Goal: Task Accomplishment & Management: Complete application form

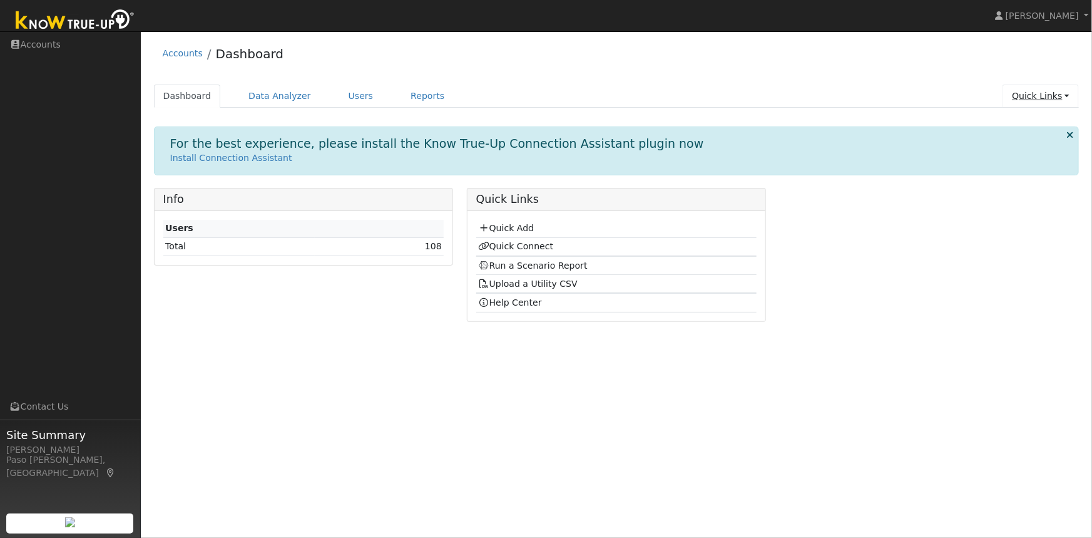
click at [1033, 92] on link "Quick Links" at bounding box center [1041, 95] width 76 height 23
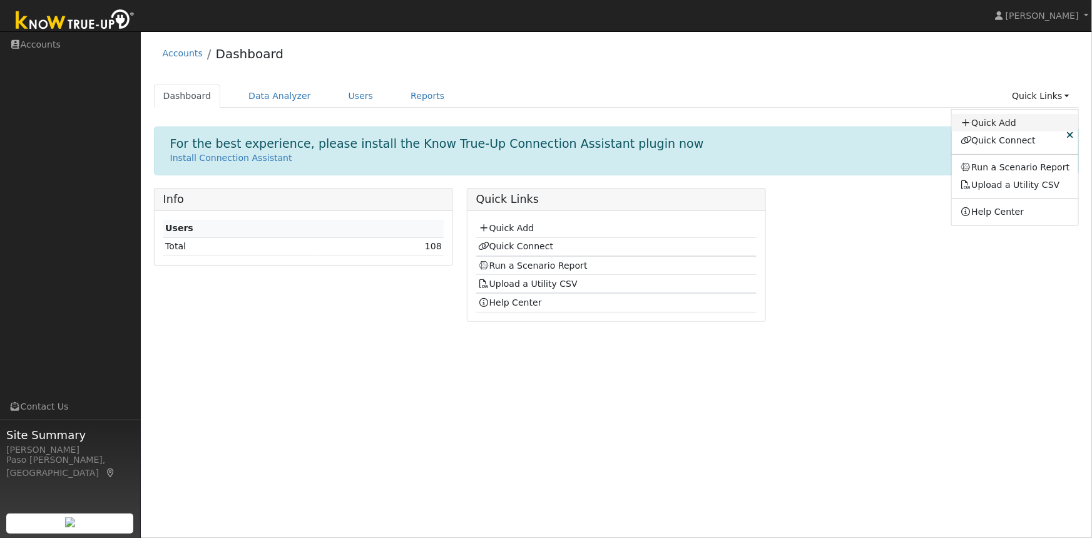
click at [1001, 123] on link "Quick Add" at bounding box center [1015, 123] width 127 height 18
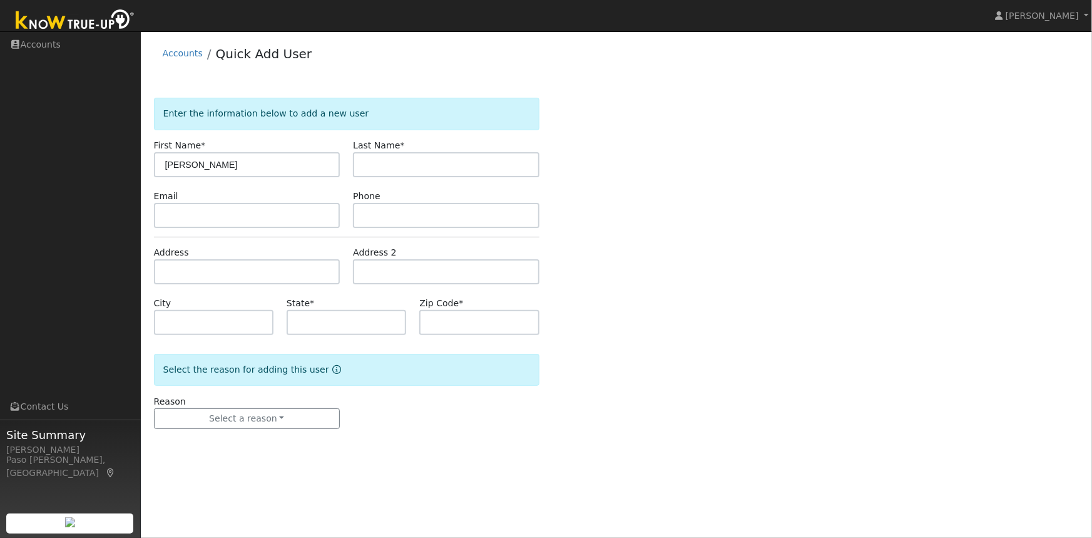
type input "[PERSON_NAME]"
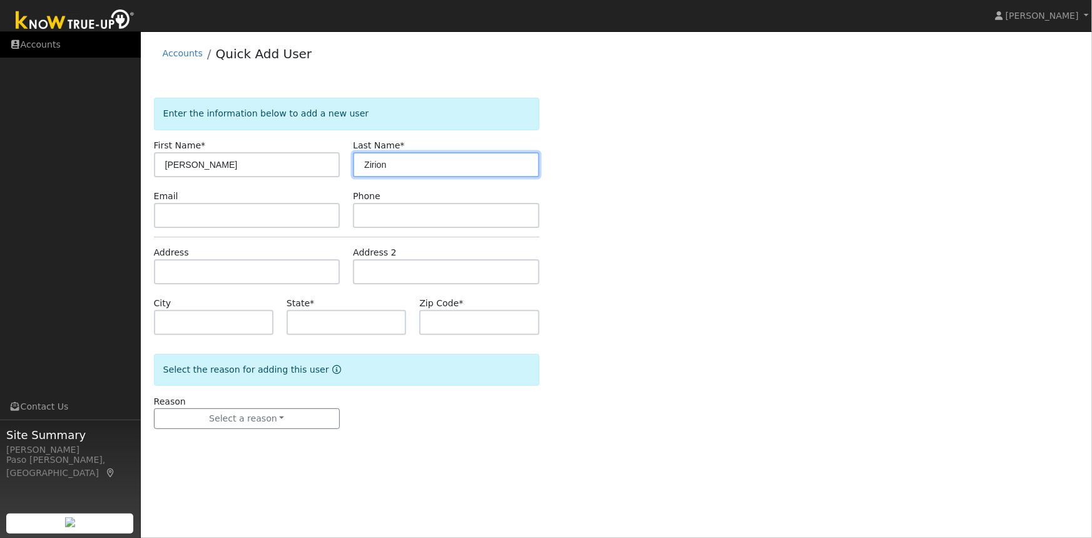
type input "Zirion"
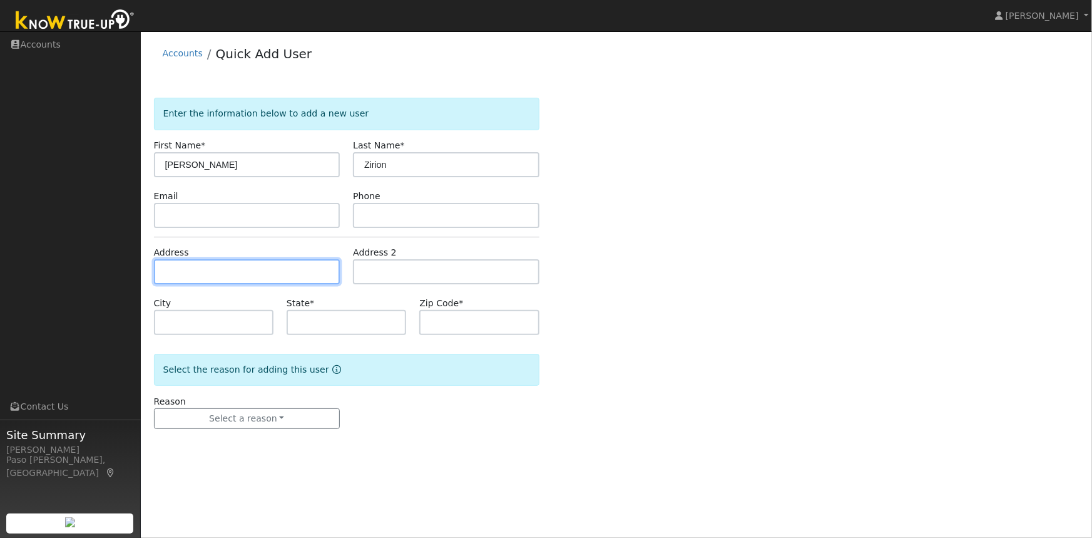
click at [175, 268] on input "text" at bounding box center [247, 271] width 187 height 25
paste input "[STREET_ADDRESS][US_STATE],"
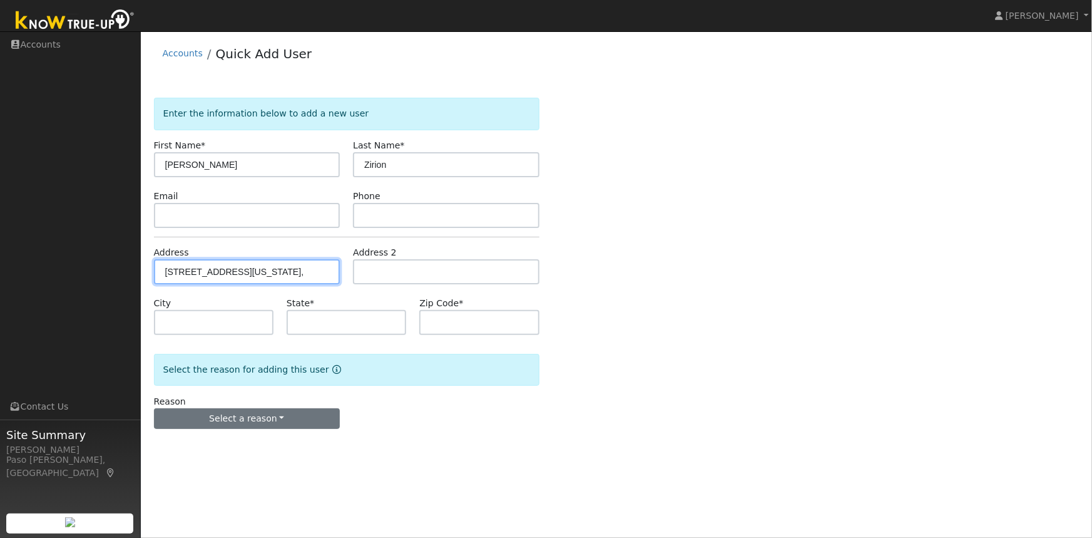
scroll to position [0, 56]
type input "[STREET_ADDRESS]"
type input "[GEOGRAPHIC_DATA][PERSON_NAME]"
type input "CA"
type input "93401"
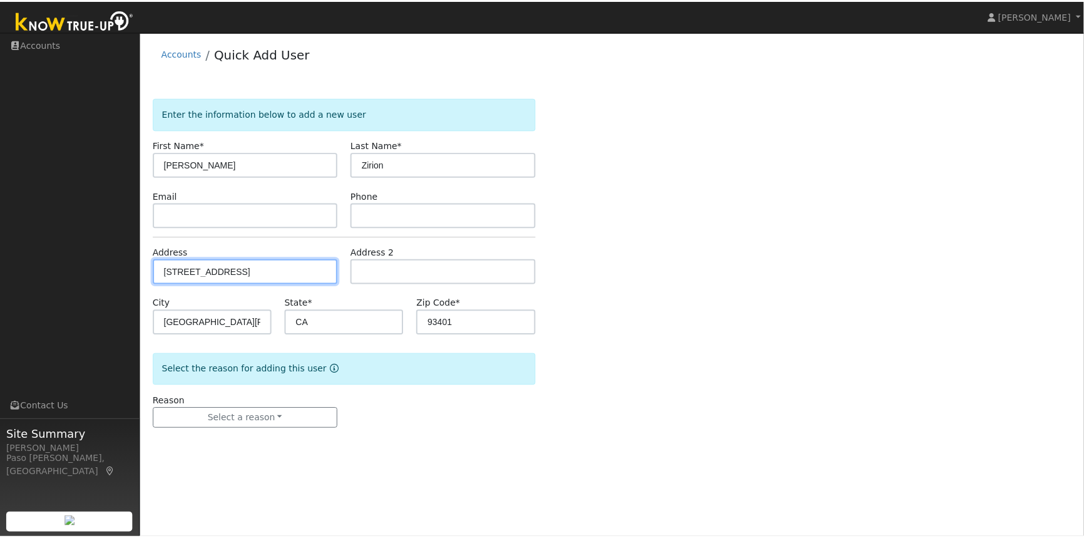
scroll to position [0, 0]
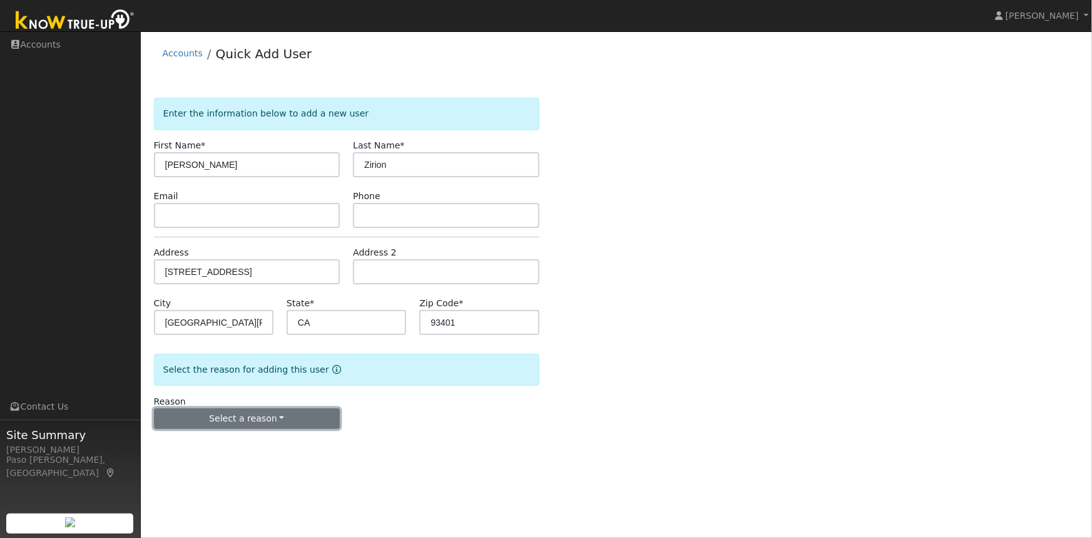
click at [252, 415] on button "Select a reason" at bounding box center [247, 418] width 187 height 21
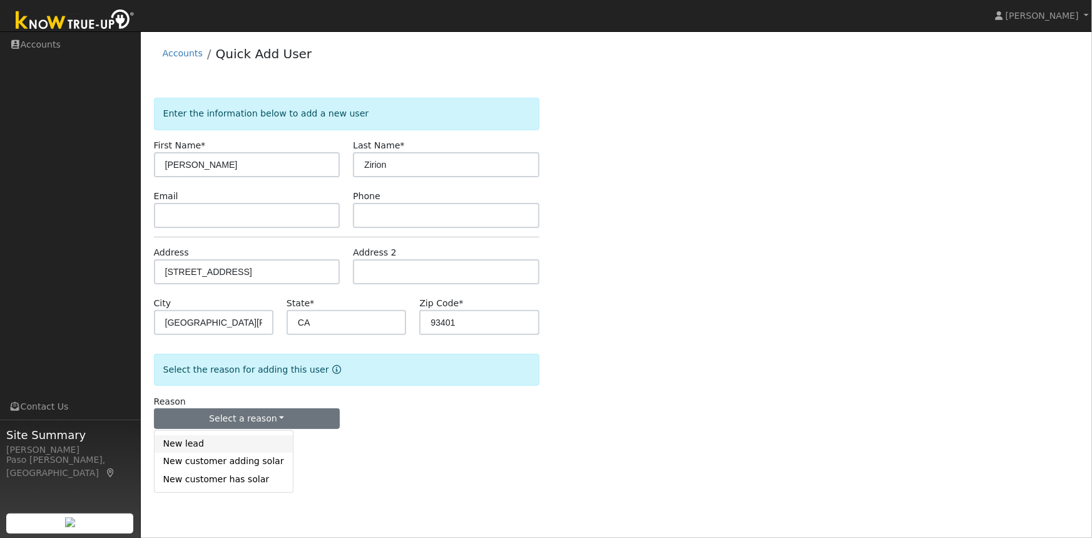
click at [185, 448] on link "New lead" at bounding box center [224, 444] width 138 height 18
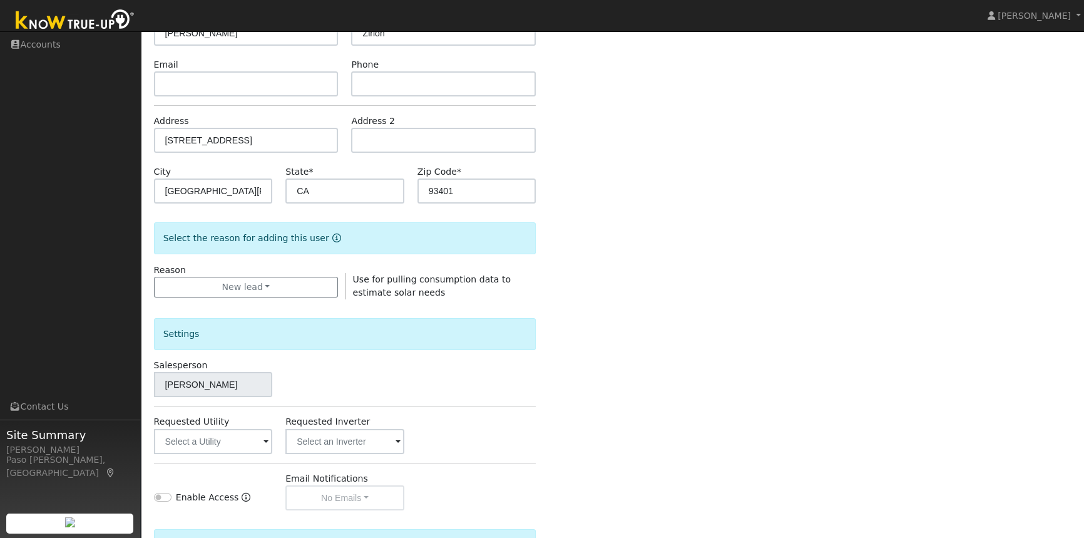
scroll to position [272, 0]
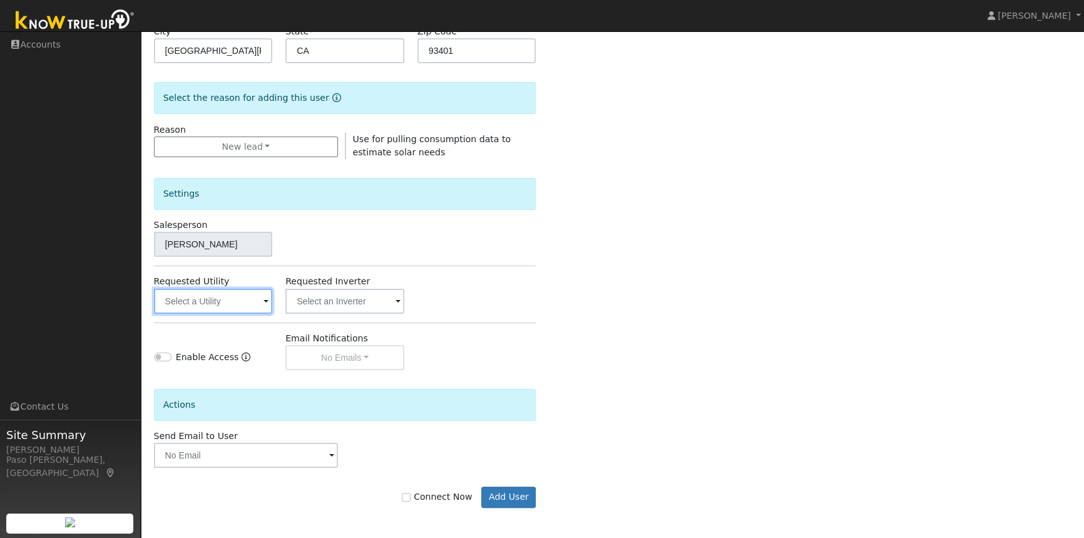
click at [226, 300] on input "text" at bounding box center [213, 301] width 119 height 25
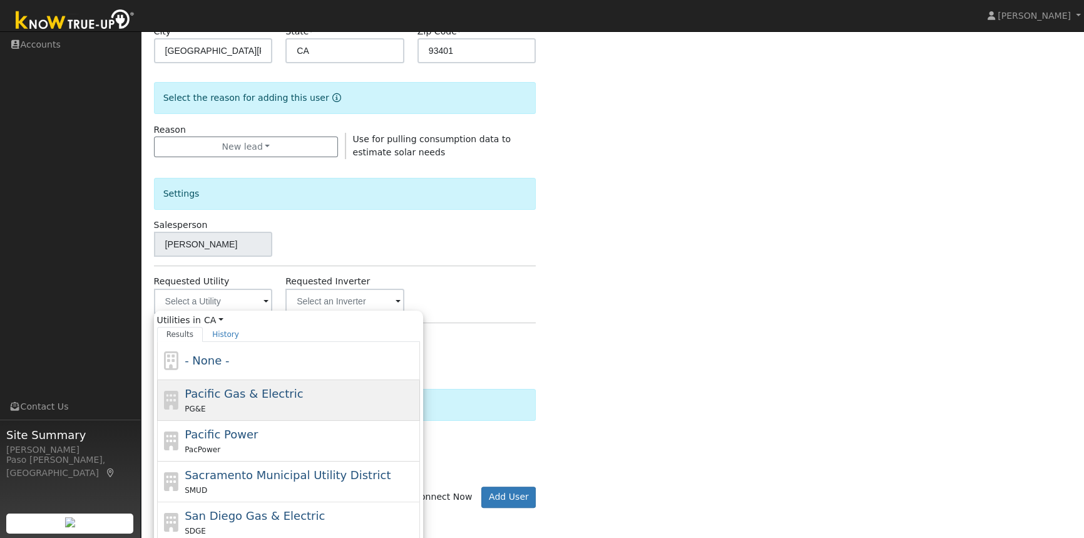
click at [233, 398] on span "Pacific Gas & Electric" at bounding box center [244, 393] width 118 height 13
type input "Pacific Gas & Electric"
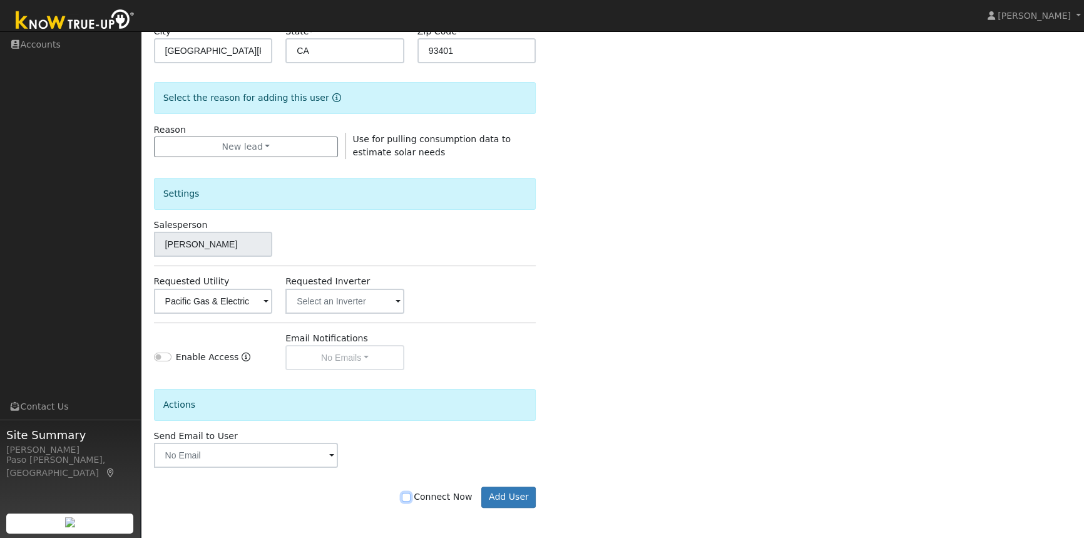
click at [411, 494] on input "Connect Now" at bounding box center [406, 497] width 9 height 9
checkbox input "true"
click at [514, 498] on button "Add User" at bounding box center [508, 496] width 54 height 21
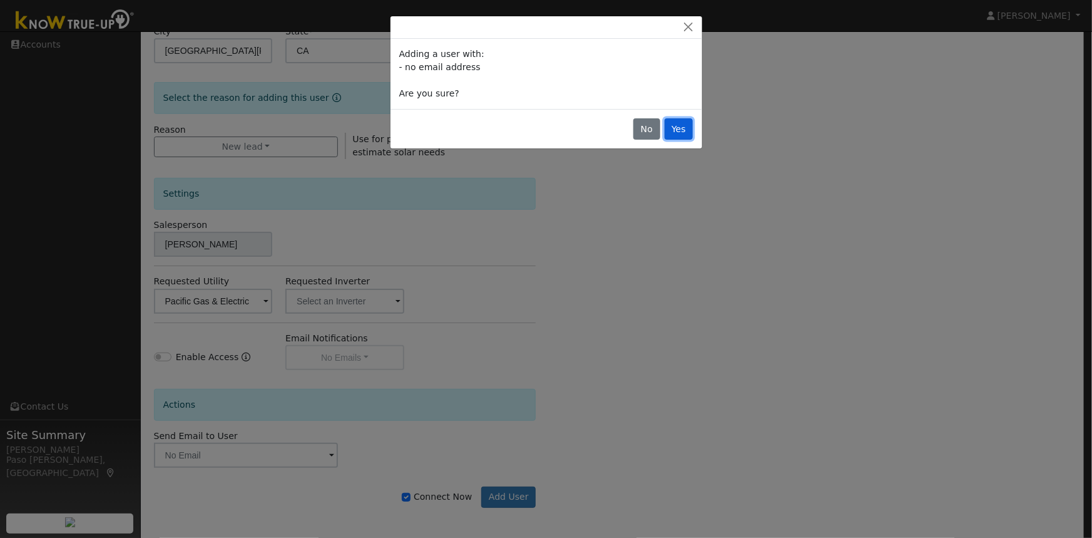
click at [681, 128] on button "Yes" at bounding box center [679, 128] width 29 height 21
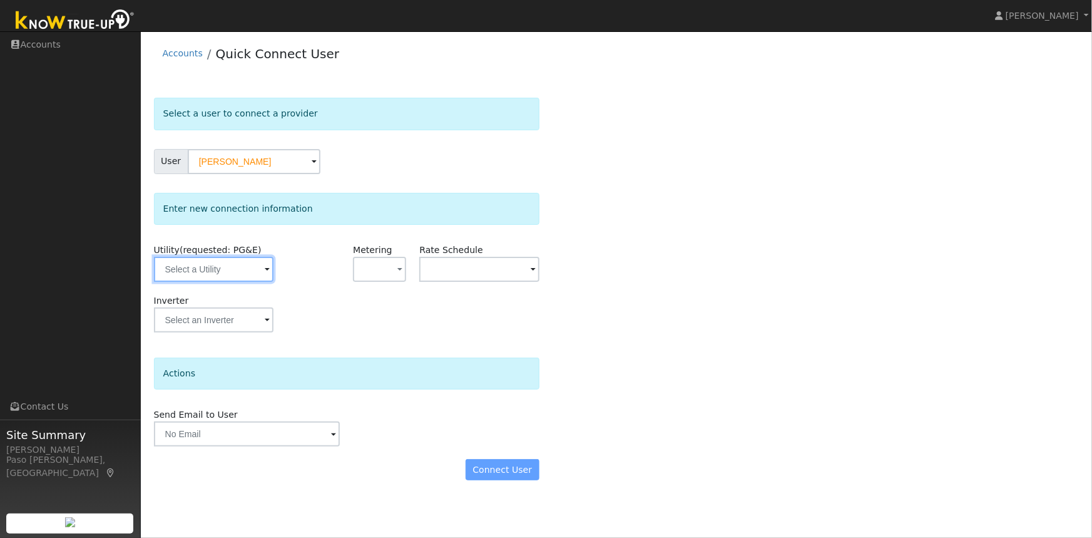
click at [233, 270] on input "text" at bounding box center [214, 269] width 120 height 25
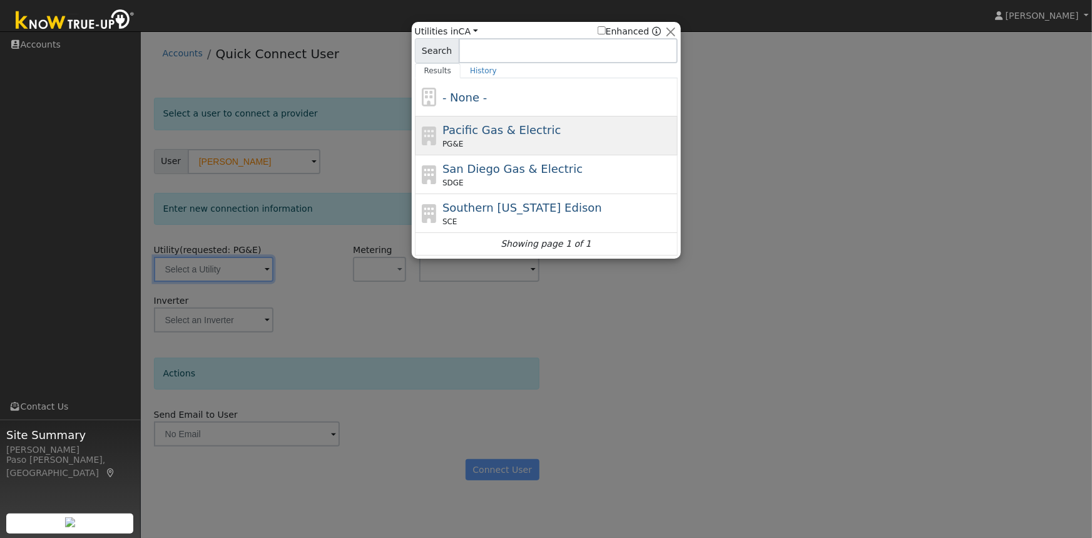
click at [507, 137] on div "Pacific Gas & Electric PG&E" at bounding box center [559, 135] width 232 height 28
type input "PG&E"
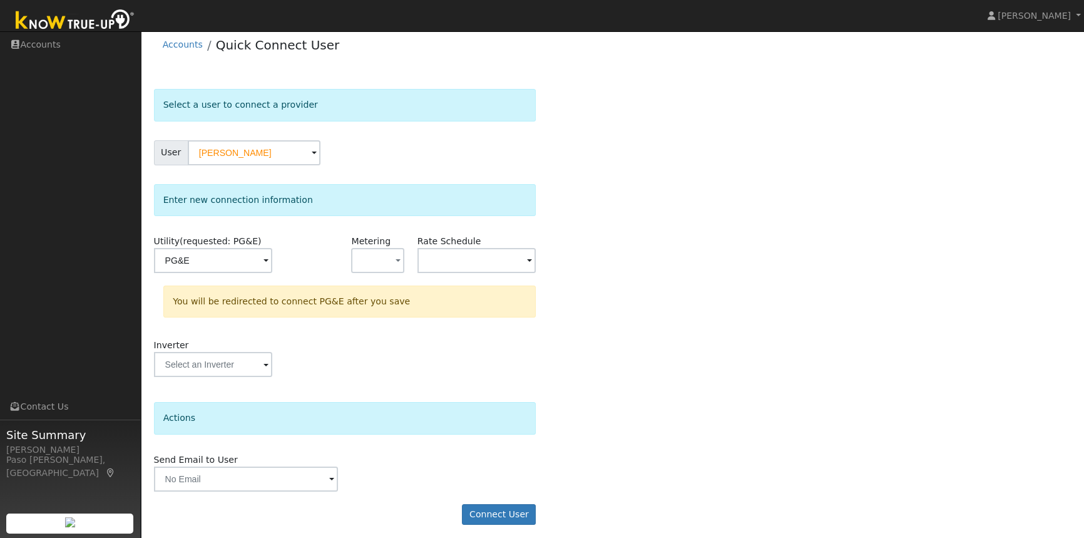
scroll to position [14, 0]
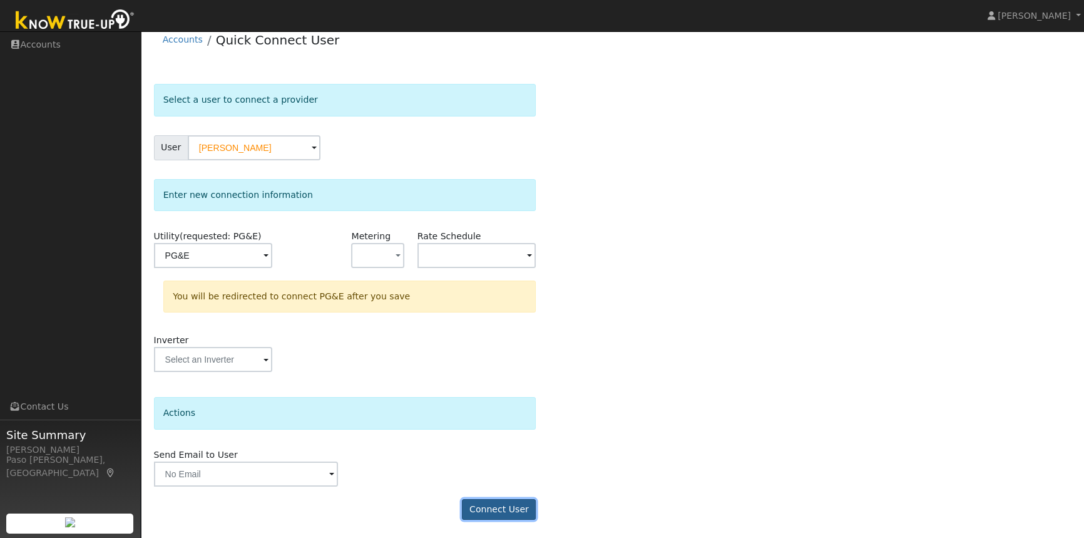
click at [498, 502] on button "Connect User" at bounding box center [499, 509] width 74 height 21
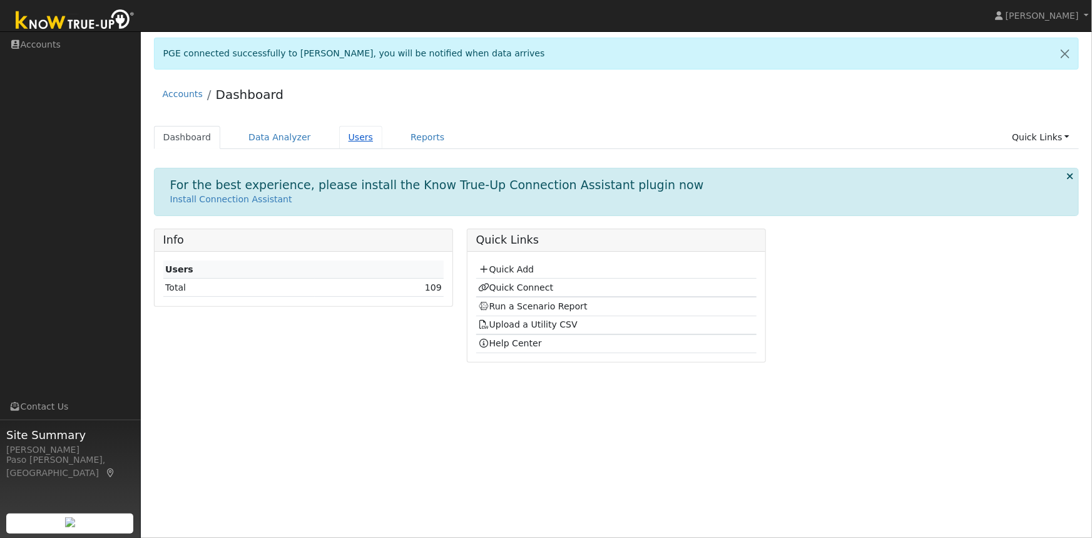
click at [339, 134] on link "Users" at bounding box center [361, 137] width 44 height 23
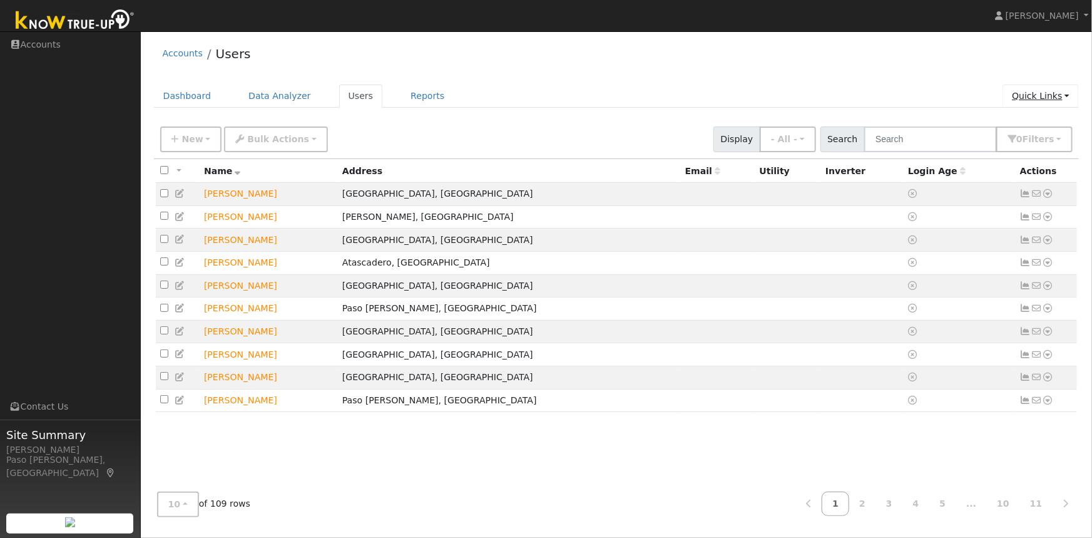
click at [1063, 96] on link "Quick Links" at bounding box center [1041, 95] width 76 height 23
click at [670, 45] on div "Accounts Users" at bounding box center [617, 57] width 926 height 38
click at [897, 143] on input "text" at bounding box center [930, 139] width 133 height 26
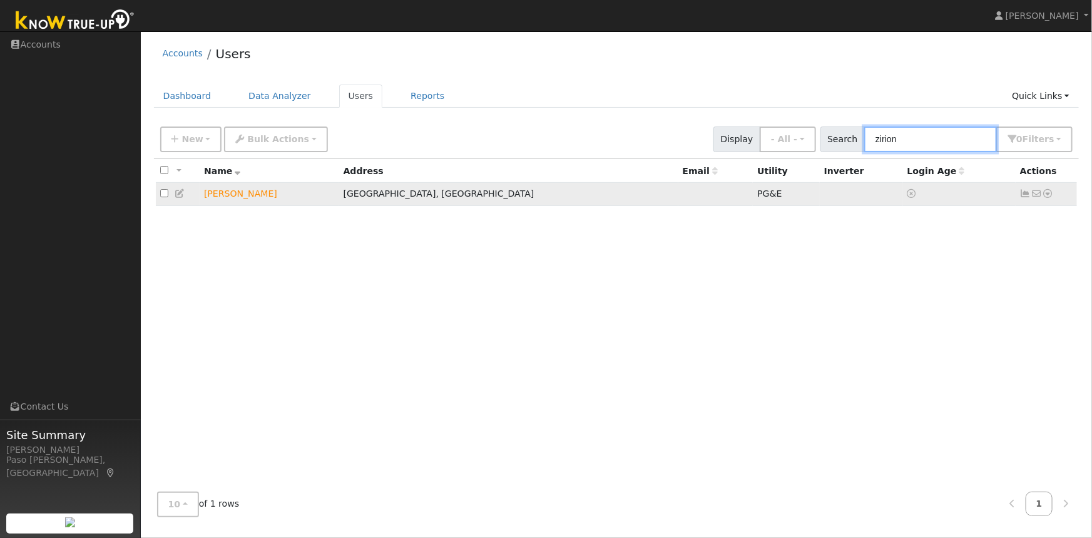
type input "zirion"
click at [1051, 194] on icon at bounding box center [1048, 193] width 11 height 9
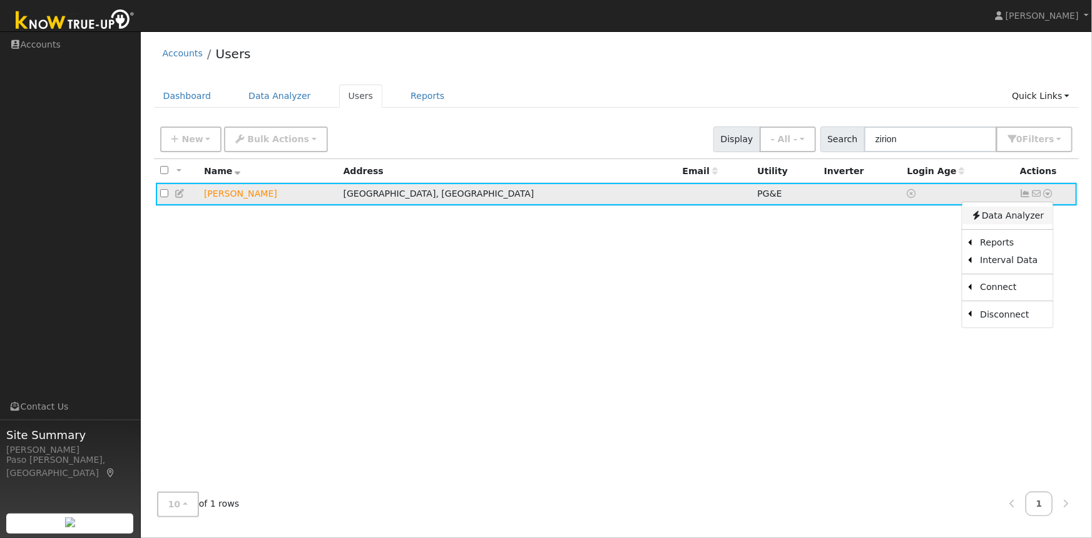
click at [1002, 215] on link "Data Analyzer" at bounding box center [1007, 216] width 91 height 18
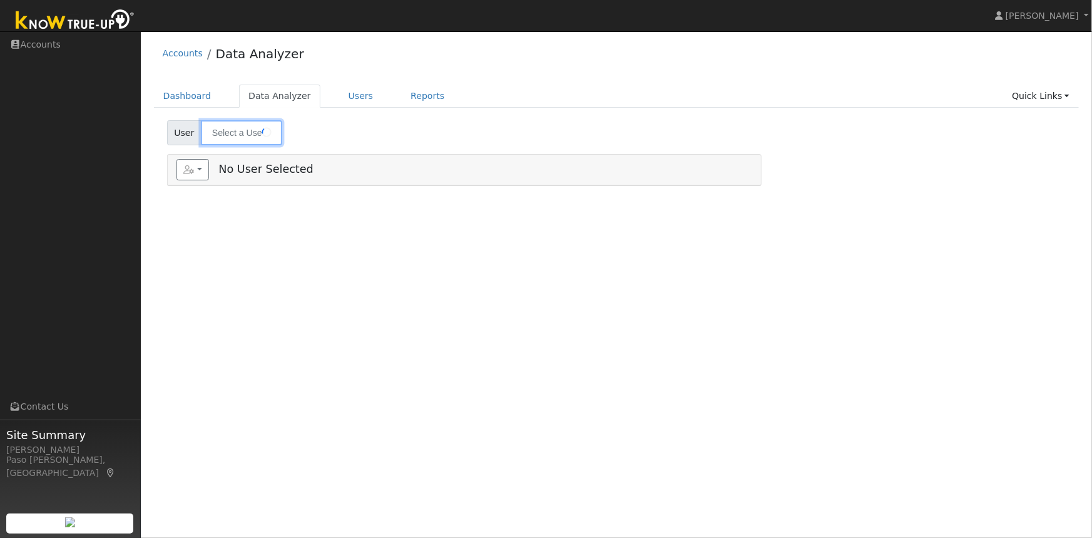
type input "[PERSON_NAME]"
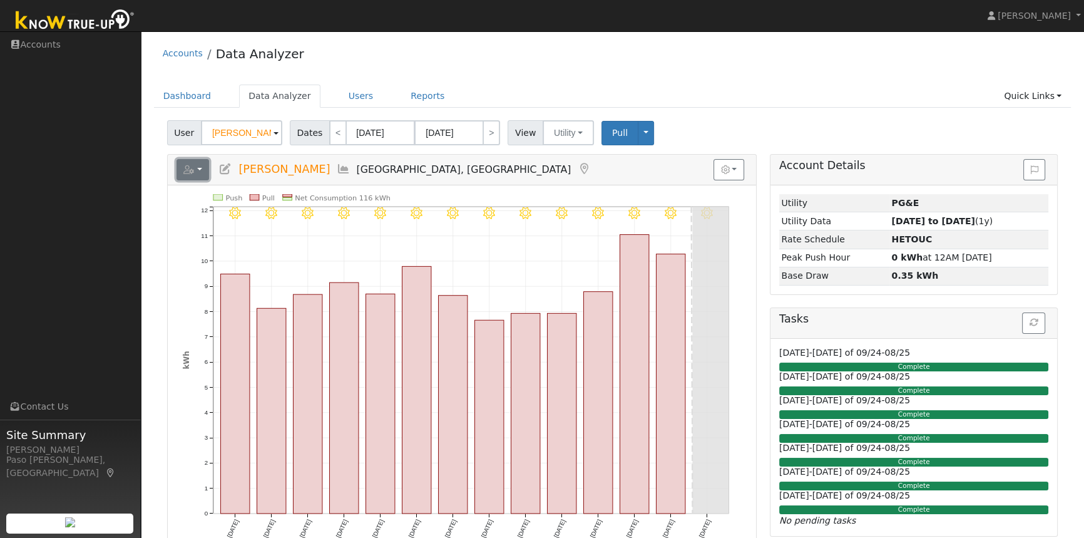
click at [197, 176] on button "button" at bounding box center [193, 169] width 33 height 21
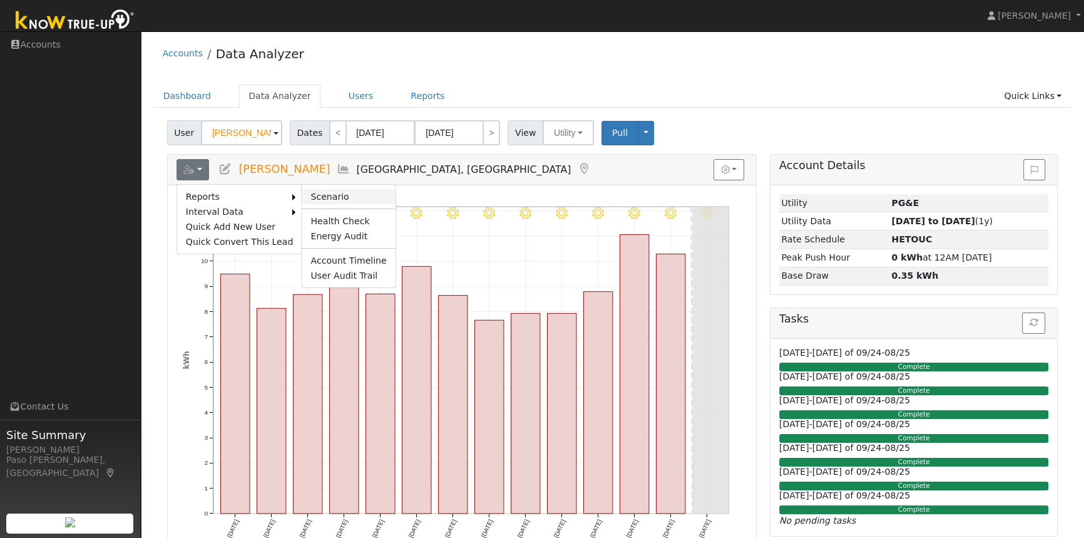
click at [332, 193] on link "Scenario" at bounding box center [348, 196] width 93 height 15
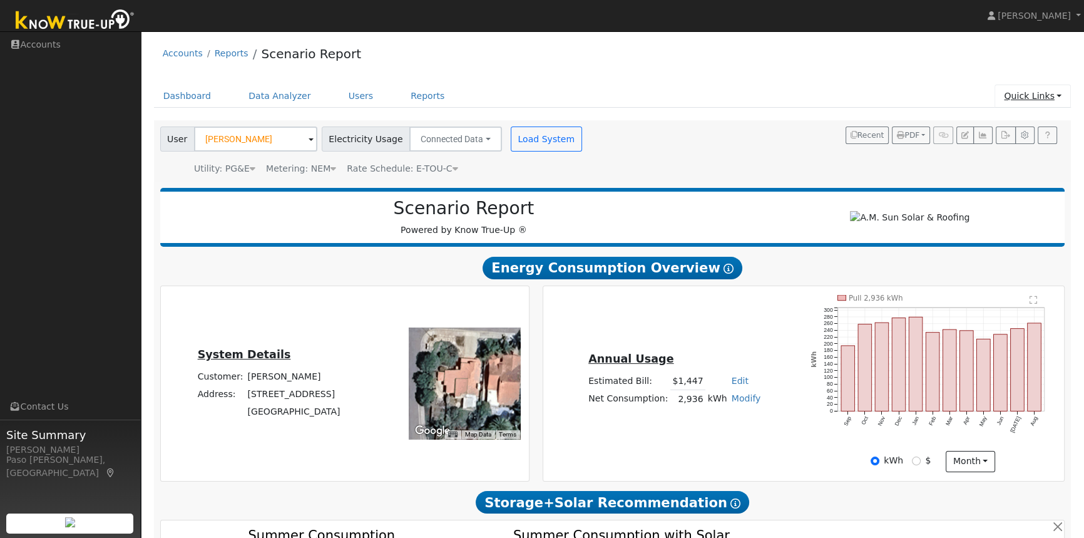
click at [1056, 95] on link "Quick Links" at bounding box center [1033, 95] width 76 height 23
click at [742, 162] on div "User Pamela Zirion Account Default Account Default Account 1307 Ironbark Street…" at bounding box center [610, 148] width 905 height 53
click at [267, 99] on link "Data Analyzer" at bounding box center [279, 95] width 81 height 23
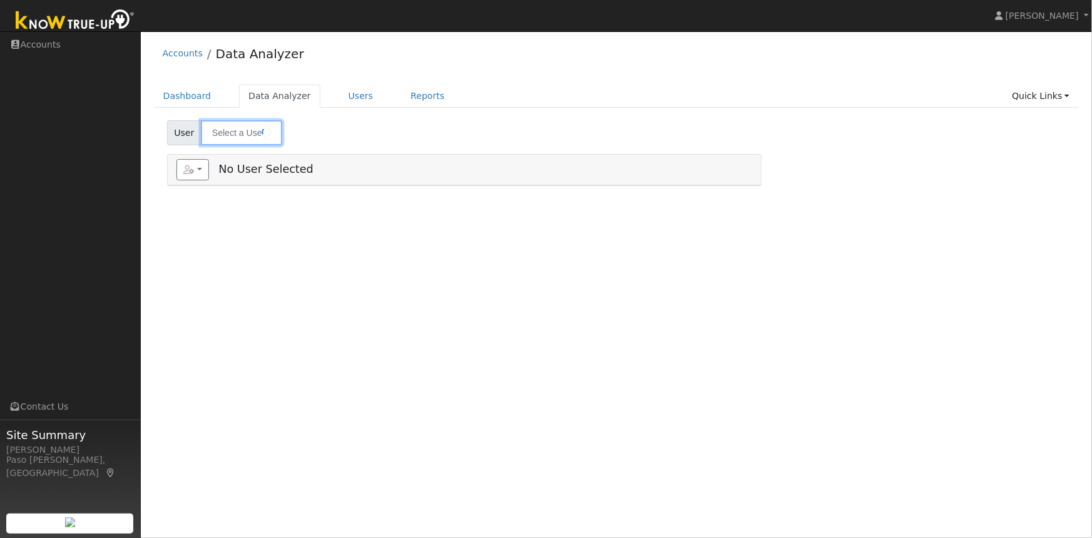
type input "[PERSON_NAME]"
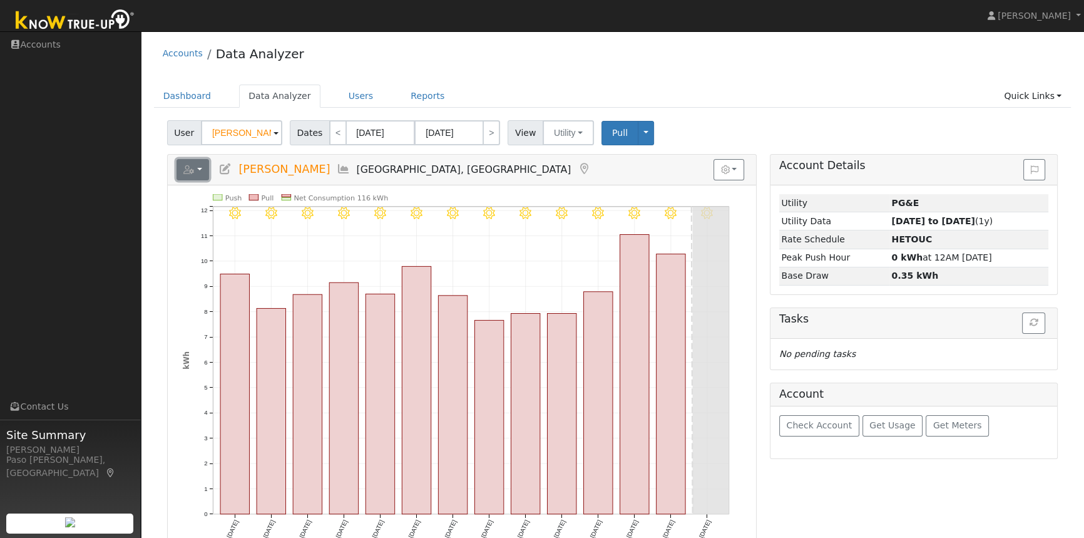
click at [197, 168] on button "button" at bounding box center [193, 169] width 33 height 21
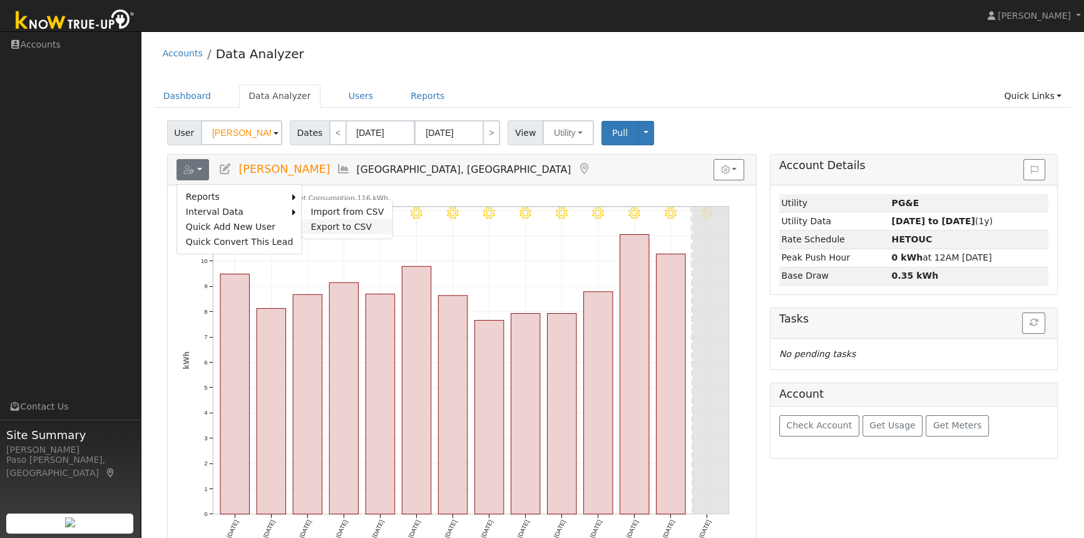
click at [317, 223] on link "Export to CSV" at bounding box center [347, 226] width 91 height 15
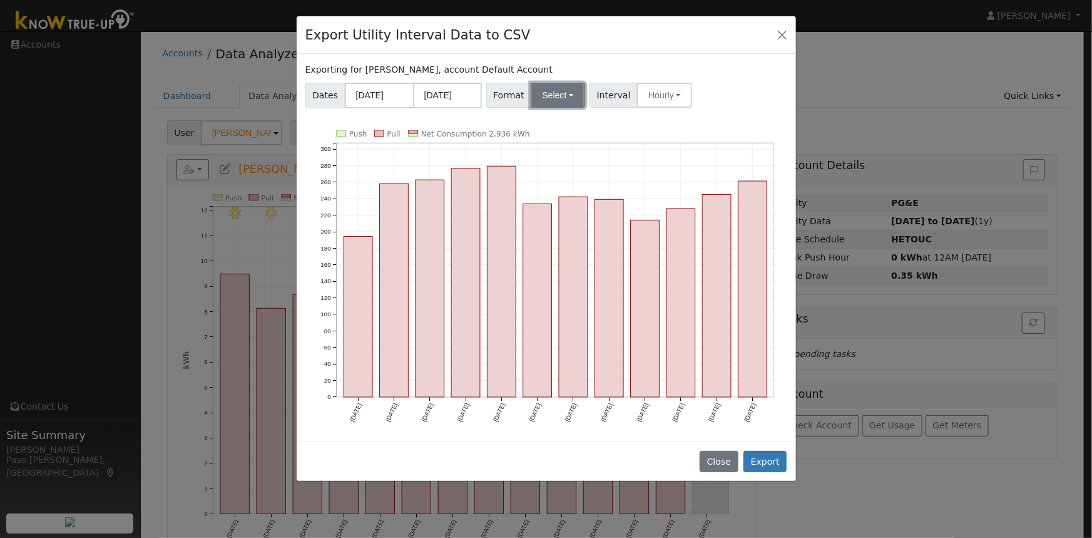
click at [545, 96] on button "Select" at bounding box center [558, 95] width 54 height 25
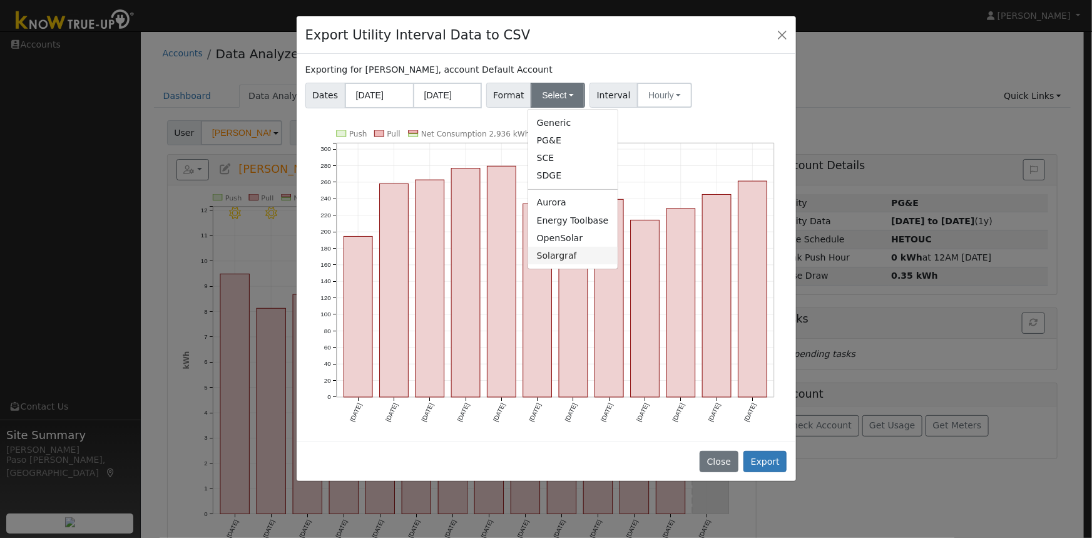
click at [553, 256] on link "Solargraf" at bounding box center [573, 256] width 90 height 18
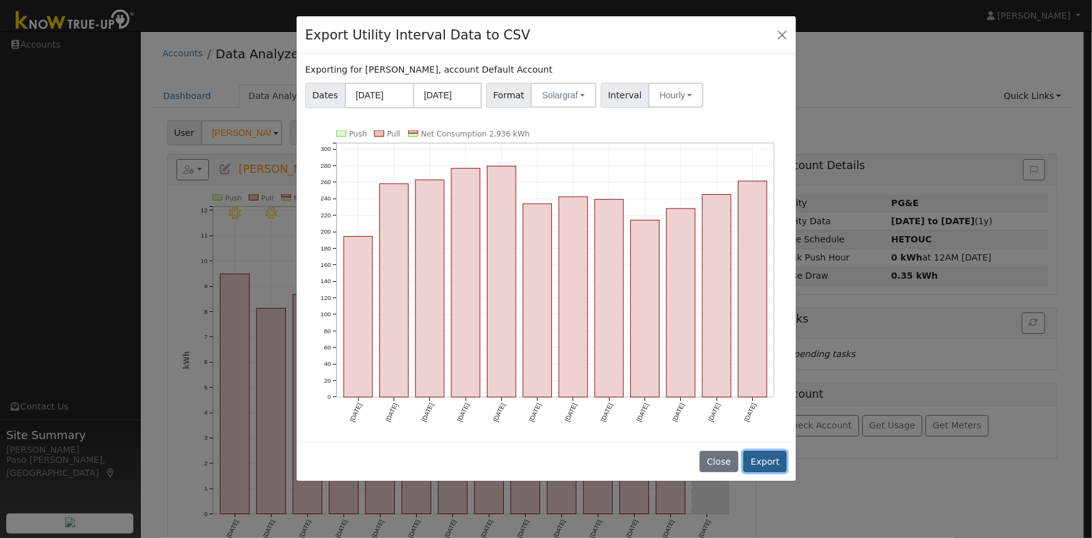
click at [757, 454] on button "Export" at bounding box center [765, 461] width 43 height 21
